Goal: Task Accomplishment & Management: Use online tool/utility

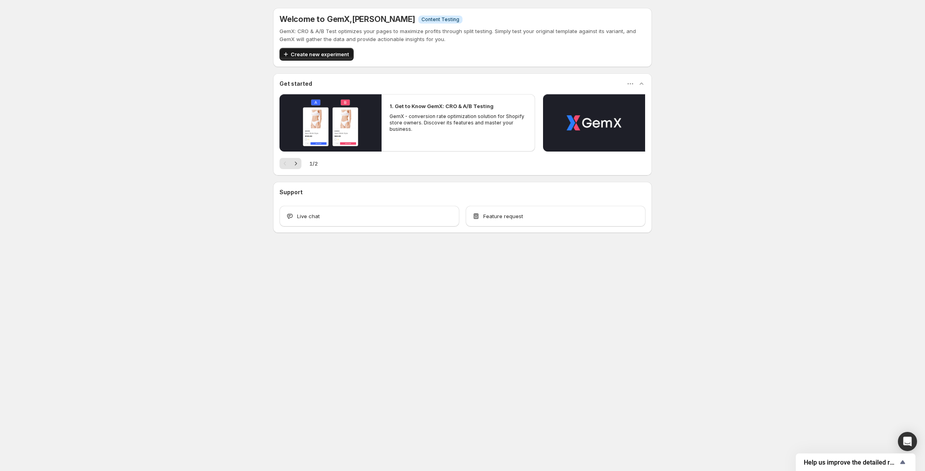
click at [336, 51] on span "Create new experiment" at bounding box center [320, 54] width 58 height 8
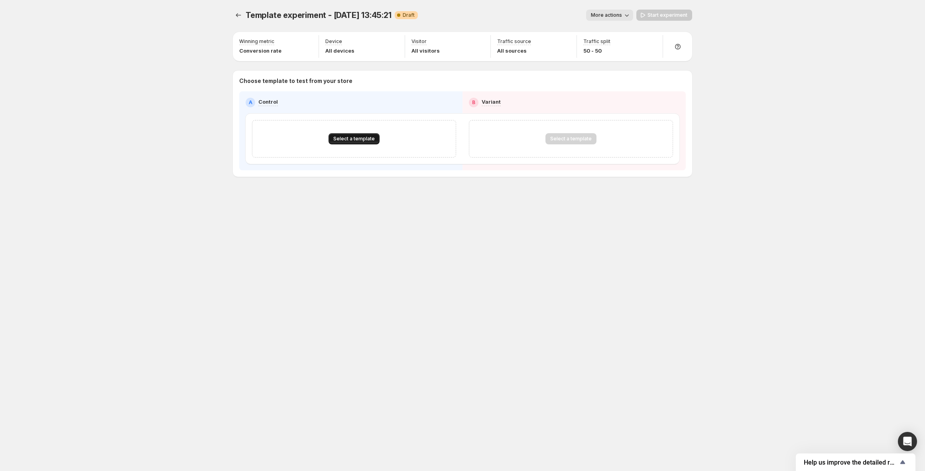
click at [357, 136] on span "Select a template" at bounding box center [353, 138] width 41 height 6
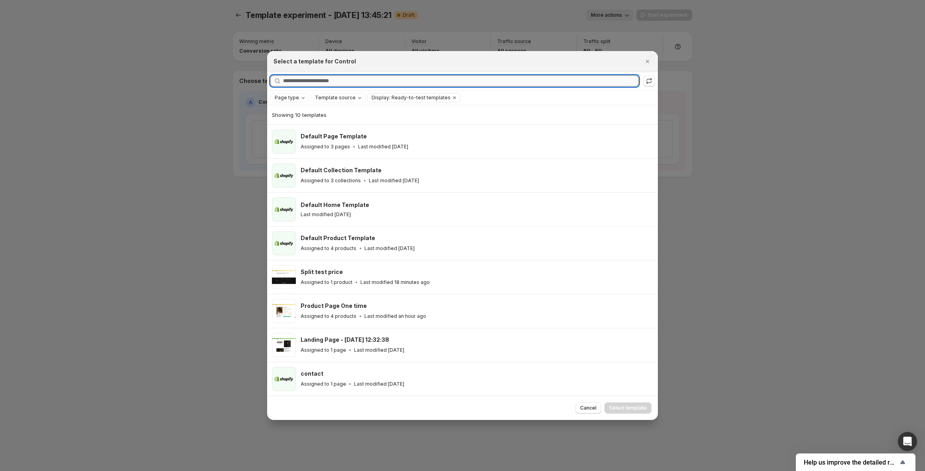
click at [312, 82] on input "Searching all templates" at bounding box center [460, 80] width 355 height 11
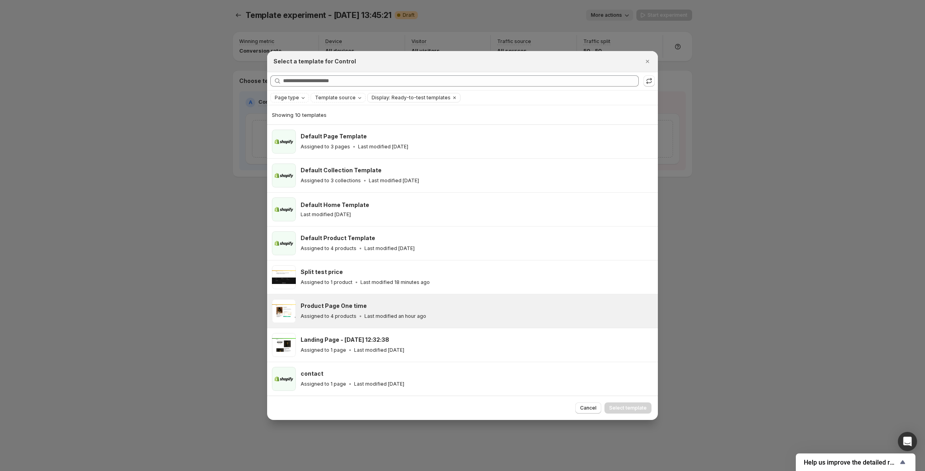
click at [410, 306] on div "Product Page One time" at bounding box center [475, 306] width 350 height 8
click at [643, 411] on button "Select template" at bounding box center [627, 407] width 47 height 11
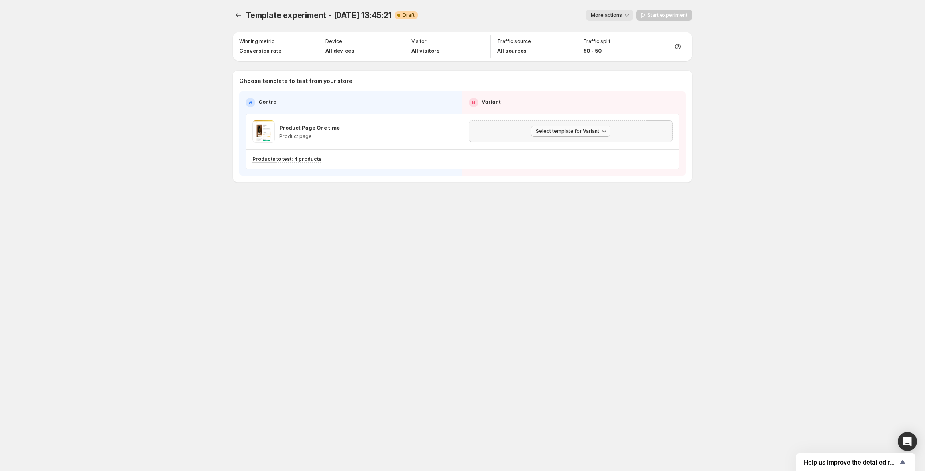
click at [562, 132] on span "Select template for Variant" at bounding box center [567, 131] width 63 height 6
click at [559, 146] on span "Select an existing template" at bounding box center [564, 148] width 67 height 6
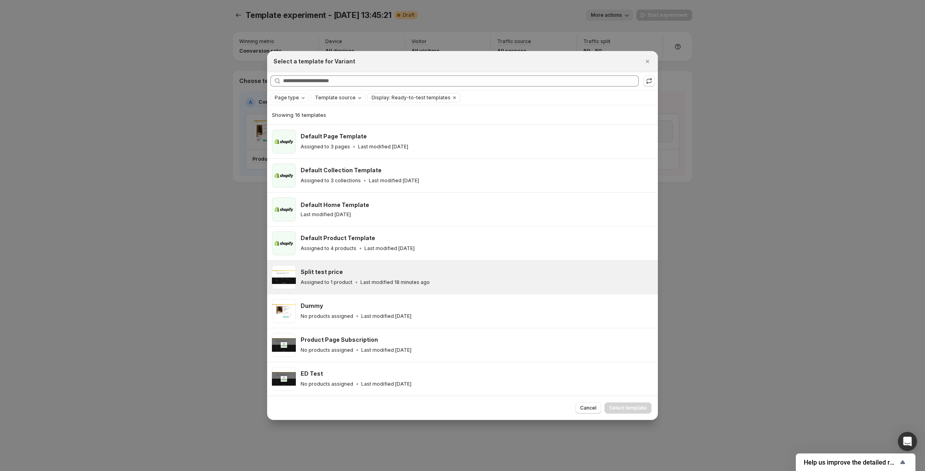
click at [370, 269] on div "Split test price" at bounding box center [475, 272] width 350 height 8
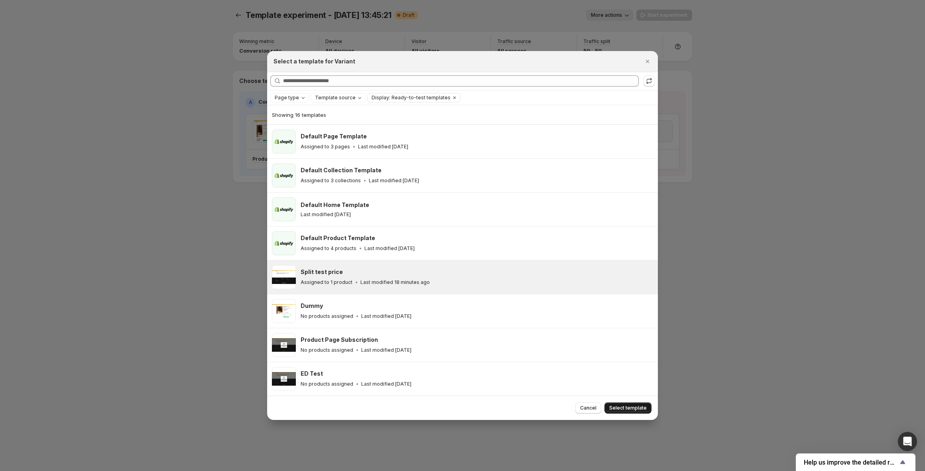
click at [634, 407] on span "Select template" at bounding box center [627, 407] width 37 height 6
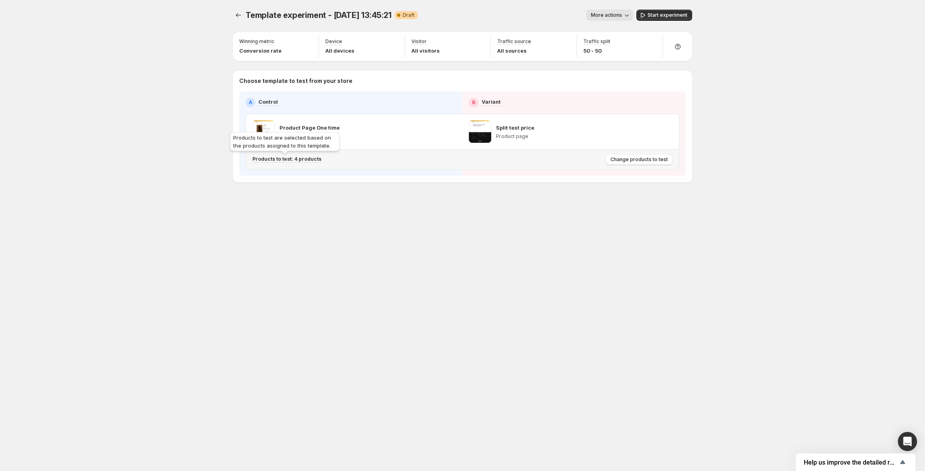
click at [306, 157] on p "Products to test: 4 products" at bounding box center [286, 159] width 69 height 6
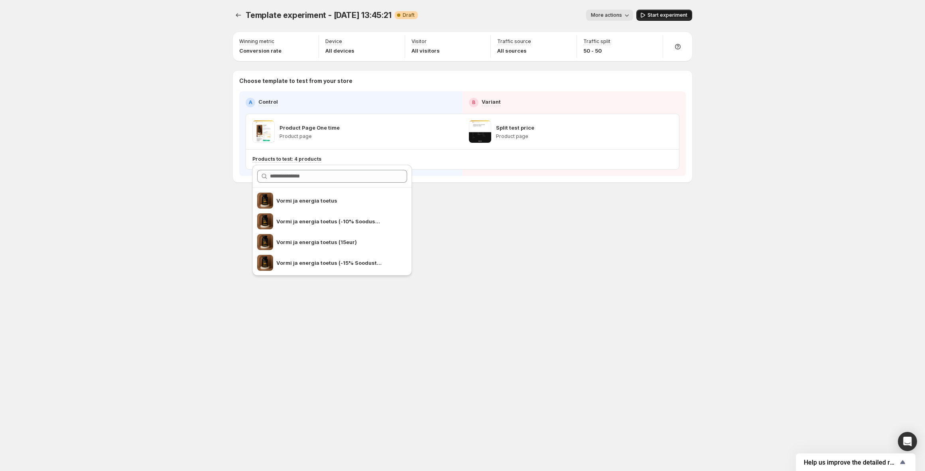
click at [666, 16] on span "Start experiment" at bounding box center [667, 15] width 40 height 6
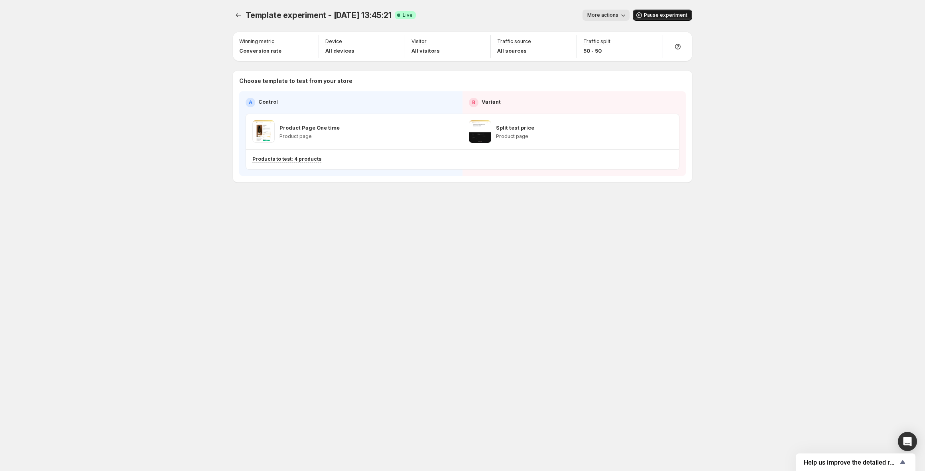
click at [487, 16] on div "More actions" at bounding box center [525, 15] width 207 height 11
click at [241, 15] on icon "Experiments" at bounding box center [238, 15] width 8 height 8
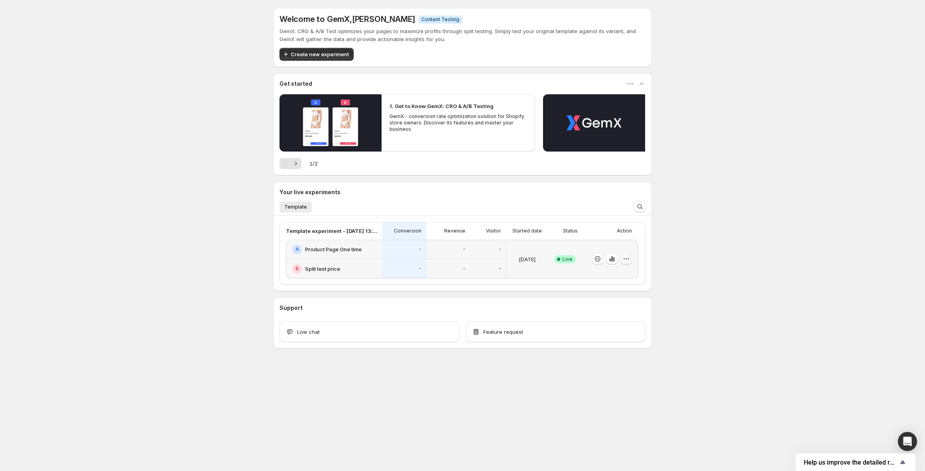
click at [625, 259] on icon "button" at bounding box center [626, 259] width 8 height 8
click at [622, 257] on icon "button" at bounding box center [626, 259] width 8 height 8
click at [414, 242] on div "-" at bounding box center [404, 250] width 44 height 20
click at [629, 258] on icon "button" at bounding box center [626, 259] width 8 height 8
click at [628, 257] on icon "button" at bounding box center [626, 259] width 8 height 8
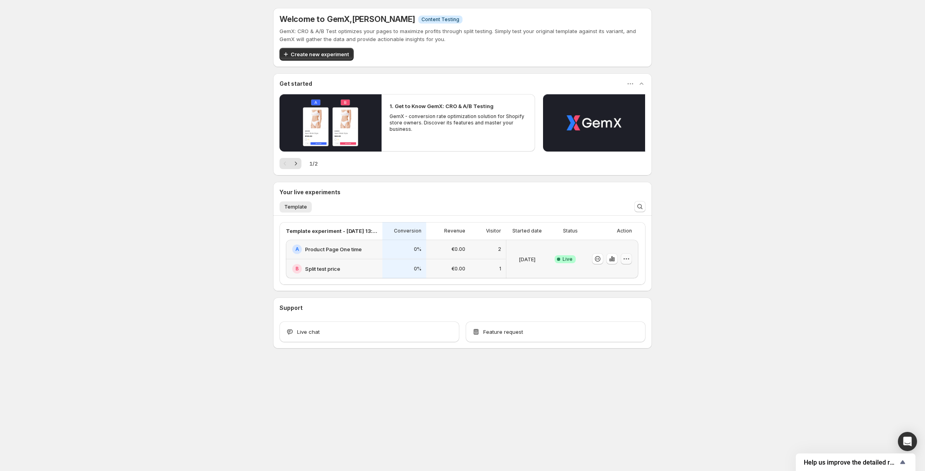
click at [628, 257] on icon "button" at bounding box center [626, 259] width 8 height 8
